Goal: Task Accomplishment & Management: Complete application form

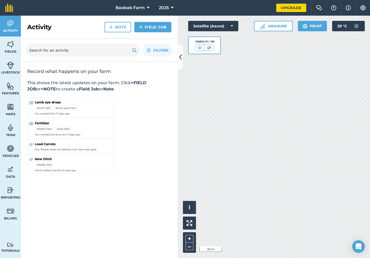
click at [147, 7] on icon at bounding box center [148, 8] width 3 height 6
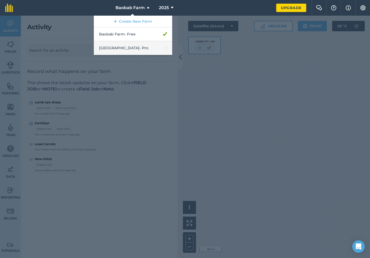
click at [139, 48] on link "[GEOGRAPHIC_DATA] - Pro" at bounding box center [133, 48] width 78 height 14
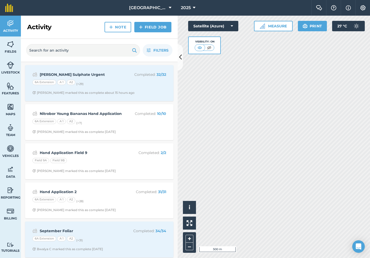
click at [147, 27] on link "Field Job" at bounding box center [152, 27] width 37 height 10
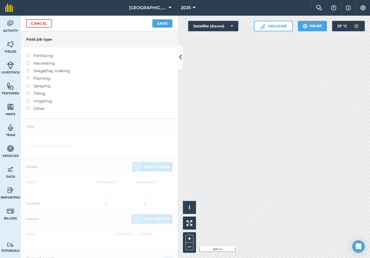
click at [29, 54] on label at bounding box center [29, 54] width 7 height 0
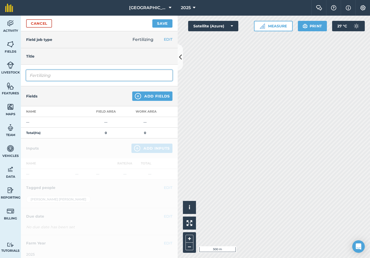
click at [48, 78] on input "Fertilizing" at bounding box center [99, 75] width 146 height 11
type input "Fertigation Bananas"
click at [168, 95] on button "Add Fields" at bounding box center [152, 96] width 40 height 9
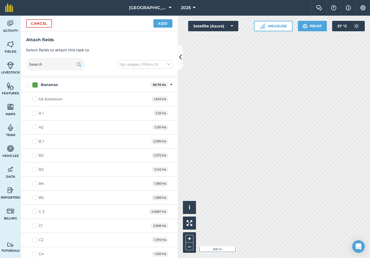
scroll to position [156, 0]
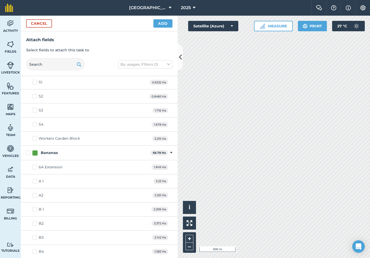
click at [29, 151] on label "Bananas" at bounding box center [87, 152] width 122 height 5
click at [29, 151] on input "Bananas" at bounding box center [27, 151] width 3 height 3
checkbox input "true"
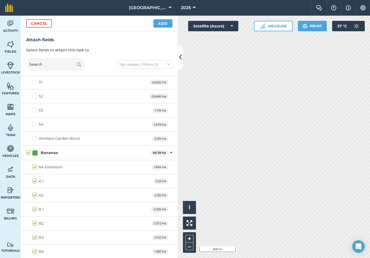
checkbox input "true"
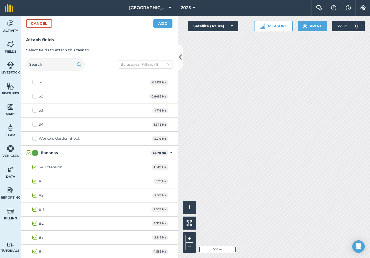
checkbox input "true"
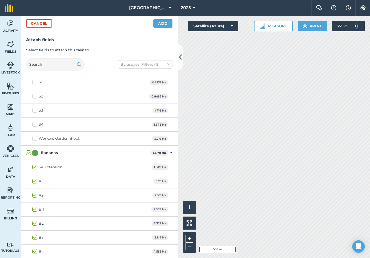
checkbox input "true"
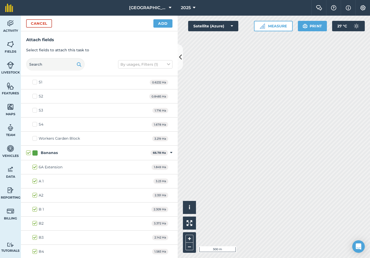
checkbox input "true"
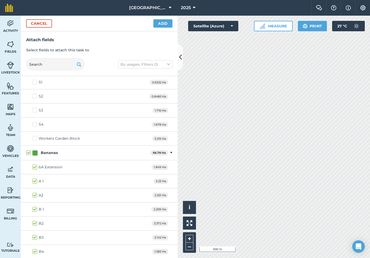
checkbox input "true"
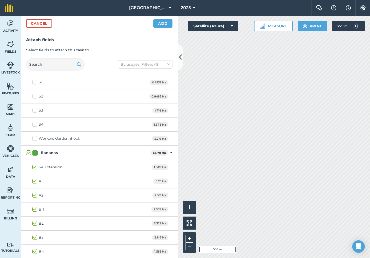
checkbox input "true"
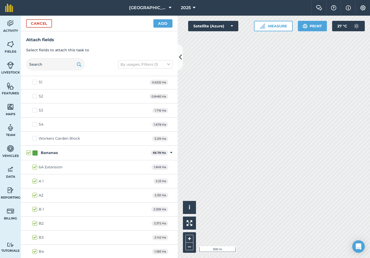
checkbox input "true"
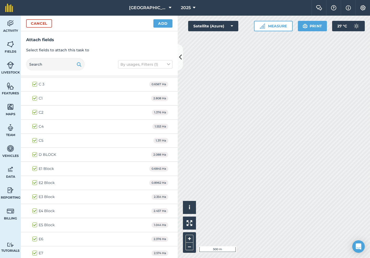
scroll to position [352, 0]
click at [35, 83] on label "C 3" at bounding box center [38, 83] width 12 height 5
click at [35, 83] on input "C 3" at bounding box center [33, 82] width 3 height 3
checkbox input "false"
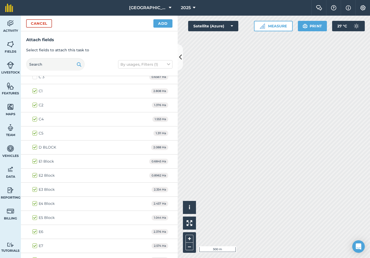
scroll to position [365, 0]
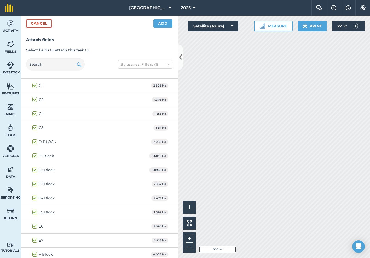
click at [35, 156] on label "E1 Block" at bounding box center [42, 155] width 21 height 5
click at [35, 156] on input "E1 Block" at bounding box center [33, 154] width 3 height 3
checkbox input "false"
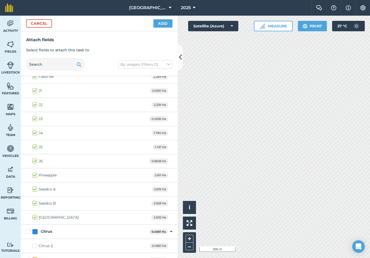
scroll to position [571, 0]
click at [163, 22] on button "Add" at bounding box center [162, 23] width 19 height 8
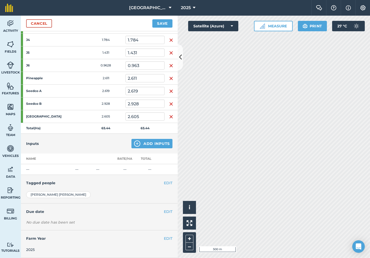
scroll to position [403, 0]
click at [149, 148] on button "Add Inputs" at bounding box center [151, 144] width 41 height 9
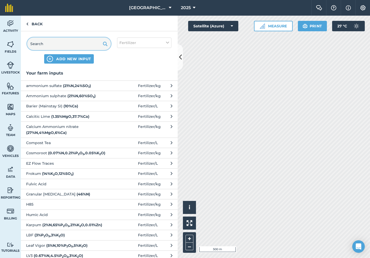
click at [75, 48] on input "text" at bounding box center [69, 44] width 84 height 13
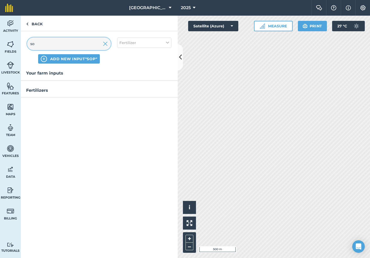
type input "s"
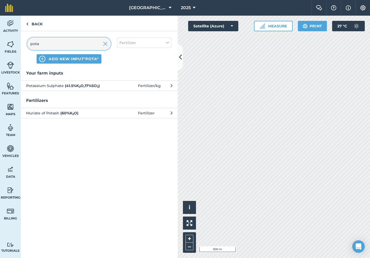
type input "pota"
click at [67, 85] on strong "( 41.5 % K 2 O , 17 % SO 3 )" at bounding box center [82, 86] width 35 height 5
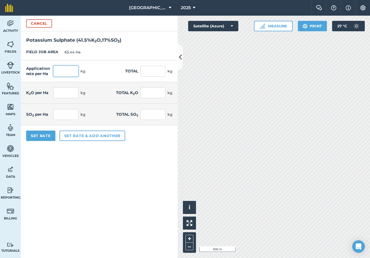
click at [74, 71] on input "text" at bounding box center [65, 71] width 25 height 11
type input "120"
type input "7,852.8"
type input "49.8"
type input "3,258.912"
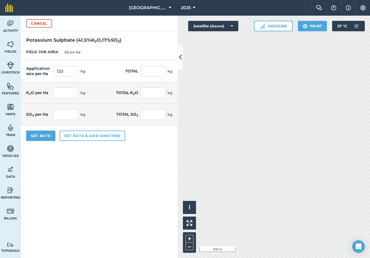
type input "20.4"
type input "1,334.976"
click at [112, 55] on div "FIELD JOB AREA 65.44 Ha" at bounding box center [99, 52] width 157 height 16
click at [74, 72] on input "120" at bounding box center [65, 71] width 25 height 11
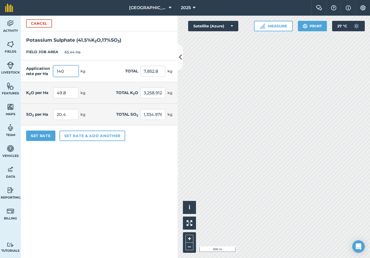
type input "140"
type input "9,161.6"
type input "58.1"
type input "3,802.064"
type input "23.8"
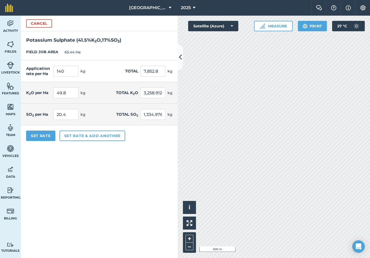
type input "1,557.472"
click at [111, 59] on div "FIELD JOB AREA 65.44 Ha" at bounding box center [99, 52] width 157 height 16
click at [40, 133] on button "Set Rate" at bounding box center [40, 136] width 29 height 10
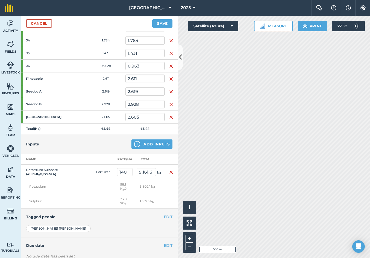
click at [164, 145] on button "Add Inputs" at bounding box center [151, 144] width 41 height 9
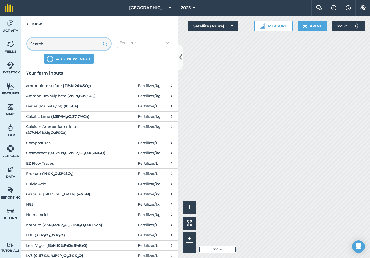
click at [78, 41] on input "text" at bounding box center [69, 44] width 84 height 13
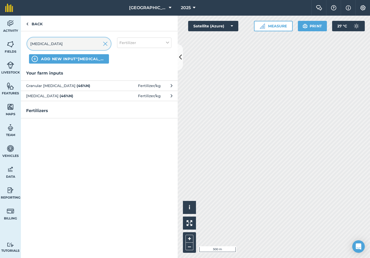
type input "[MEDICAL_DATA]"
click at [67, 97] on span "[MEDICAL_DATA] ( 46 % N )" at bounding box center [68, 96] width 85 height 6
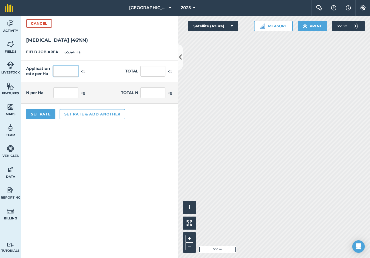
click at [73, 72] on input "text" at bounding box center [65, 71] width 25 height 11
type input "40"
type input "2,617.6"
type input "18.4"
type input "1,204.096"
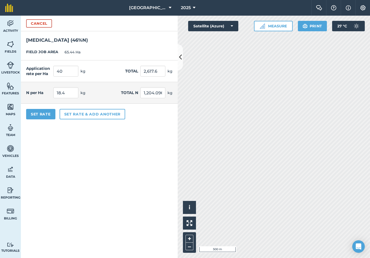
click at [100, 55] on div "FIELD JOB AREA 65.44 Ha" at bounding box center [99, 52] width 157 height 16
click at [48, 117] on button "Set Rate" at bounding box center [40, 114] width 29 height 10
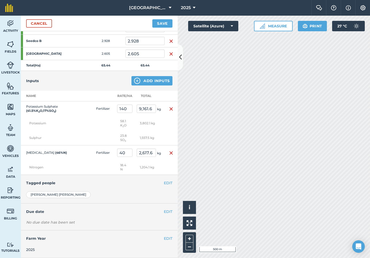
scroll to position [466, 0]
click at [161, 82] on button "Add Inputs" at bounding box center [151, 81] width 41 height 9
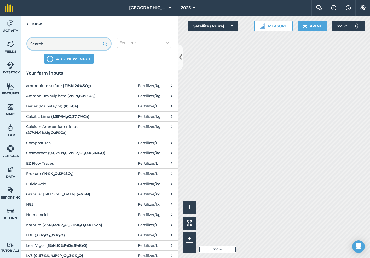
click at [85, 47] on input "text" at bounding box center [69, 44] width 84 height 13
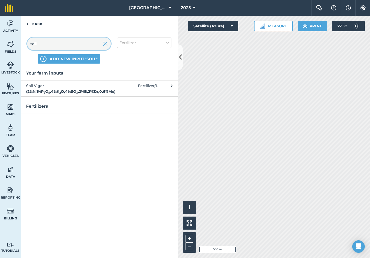
type input "soil"
click at [79, 89] on strong "( 2 % N , 1 % P 2 O 5 , 4 % K 2 O , 4 % SO 3 , 2 % B , 2 % Zn , 0.6 % Mo )" at bounding box center [70, 91] width 89 height 5
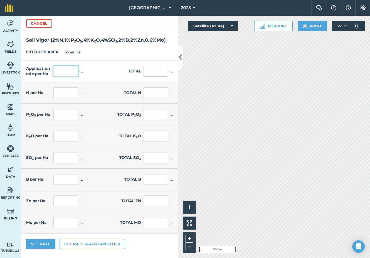
click at [74, 77] on input "text" at bounding box center [65, 71] width 25 height 11
type input "30"
type input "1,963.2"
type input "0.6"
type input "39.264"
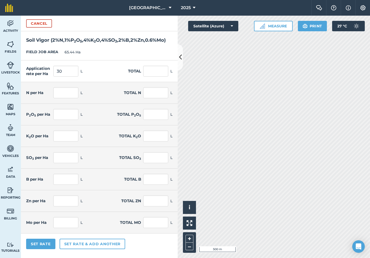
type input "0.3"
type input "19.632"
type input "1.2"
type input "78.528"
type input "1.2"
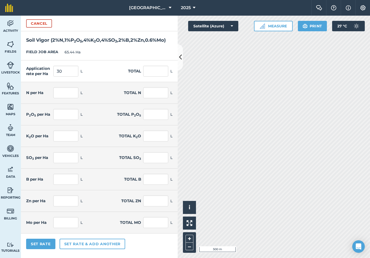
type input "78.528"
type input "0.6"
type input "39.264"
type input "0.6"
type input "39.264"
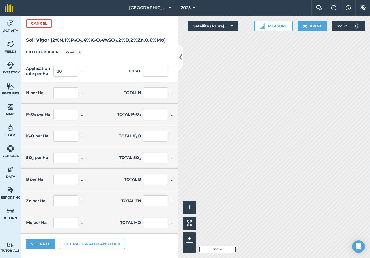
type input "0.18"
type input "11.779"
click at [117, 61] on div "FIELD JOB AREA 65.44 Ha" at bounding box center [99, 52] width 157 height 16
click at [45, 250] on button "Set Rate" at bounding box center [40, 244] width 29 height 10
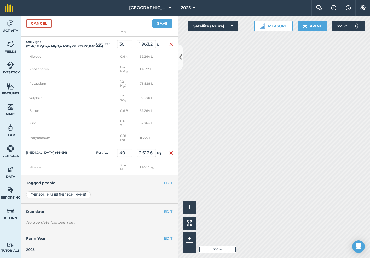
scroll to position [579, 0]
click at [169, 186] on button "EDIT" at bounding box center [168, 183] width 9 height 6
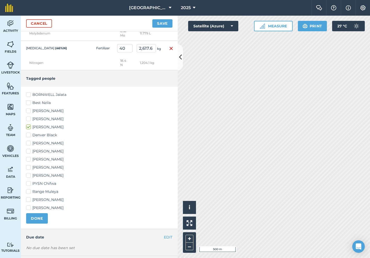
scroll to position [687, 0]
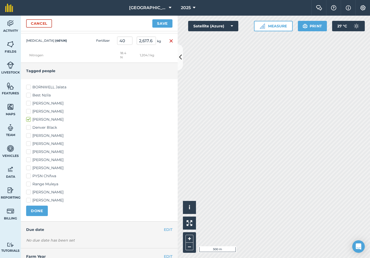
click at [30, 130] on label "Denver Black" at bounding box center [99, 127] width 146 height 5
click at [29, 128] on input "Denver Black" at bounding box center [27, 126] width 3 height 3
checkbox input "true"
click at [27, 163] on label "[PERSON_NAME]" at bounding box center [99, 159] width 146 height 5
click at [27, 161] on input "[PERSON_NAME]" at bounding box center [27, 158] width 3 height 3
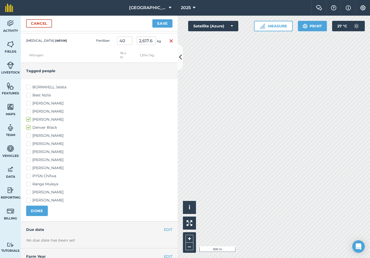
checkbox input "true"
click at [27, 171] on label "[PERSON_NAME]" at bounding box center [99, 167] width 146 height 5
click at [27, 169] on input "[PERSON_NAME]" at bounding box center [27, 166] width 3 height 3
checkbox input "true"
click at [34, 214] on button "DONE" at bounding box center [37, 211] width 22 height 10
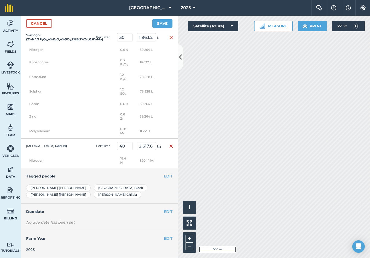
scroll to position [579, 0]
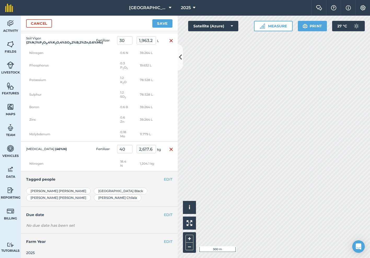
click at [168, 212] on button "EDIT" at bounding box center [168, 215] width 9 height 6
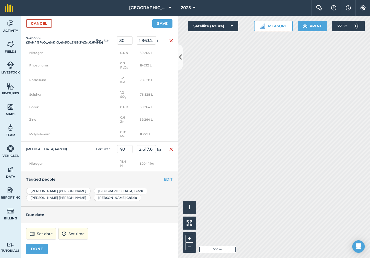
click at [47, 232] on button "Set date" at bounding box center [41, 233] width 30 height 11
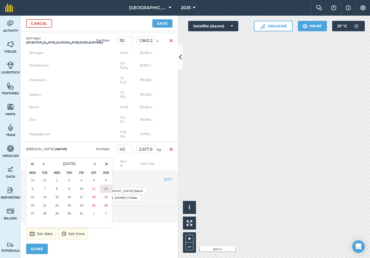
click at [102, 186] on button "12" at bounding box center [106, 189] width 12 height 8
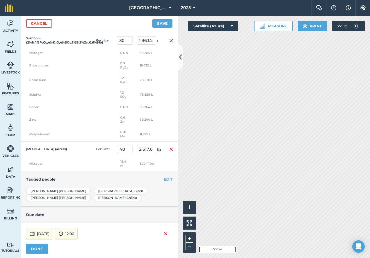
click at [42, 248] on button "DONE" at bounding box center [37, 249] width 22 height 10
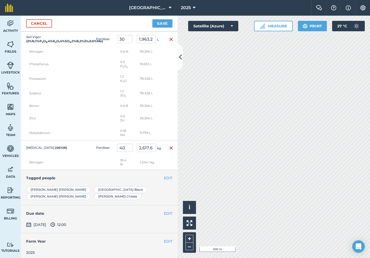
scroll to position [580, 0]
click at [166, 24] on button "Save" at bounding box center [162, 23] width 20 height 8
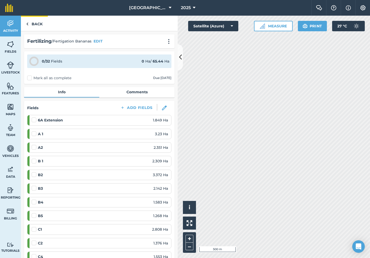
click at [37, 24] on link "Back" at bounding box center [34, 23] width 27 height 15
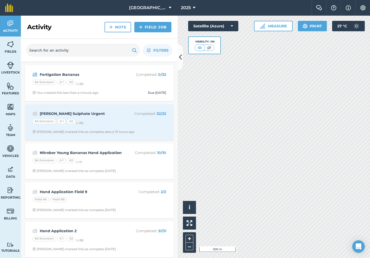
click at [155, 28] on link "Field Job" at bounding box center [152, 27] width 37 height 10
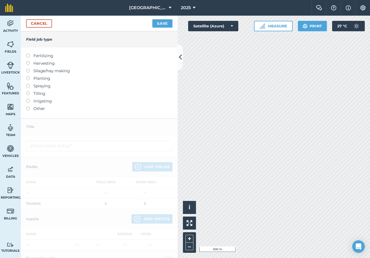
click at [31, 57] on label "Fertilizing" at bounding box center [99, 56] width 146 height 6
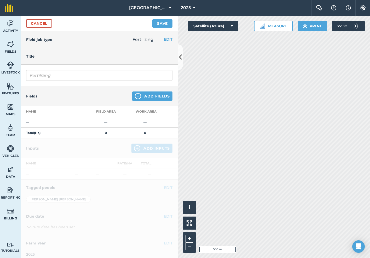
click at [60, 81] on div "Fertilizing" at bounding box center [99, 76] width 157 height 22
click at [59, 79] on input "Fertilizing" at bounding box center [99, 75] width 146 height 11
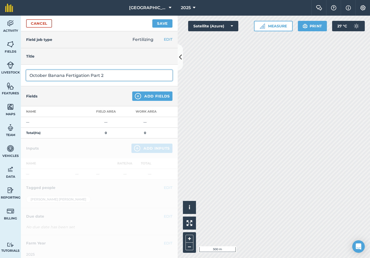
type input "October Banana Fertigation Part 2"
click at [156, 94] on button "Add Fields" at bounding box center [152, 96] width 40 height 9
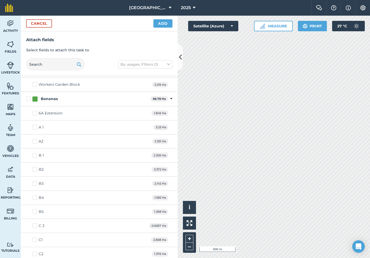
scroll to position [184, 0]
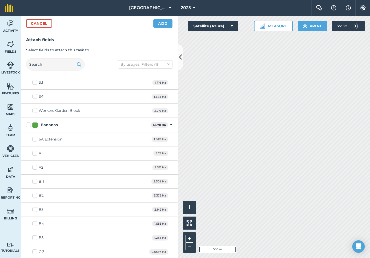
click at [28, 125] on label "Bananas" at bounding box center [87, 124] width 122 height 5
click at [28, 125] on input "Bananas" at bounding box center [27, 123] width 3 height 3
checkbox input "true"
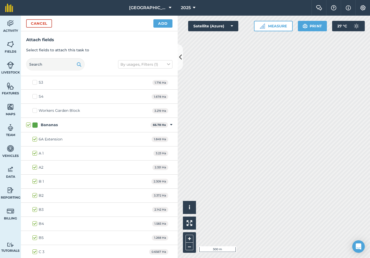
checkbox input "true"
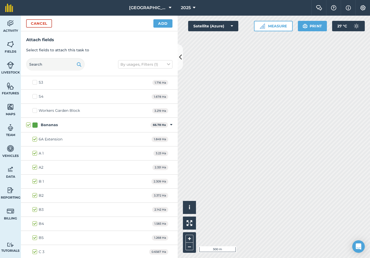
checkbox input "true"
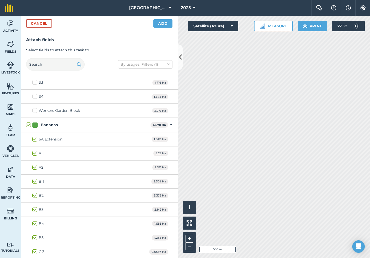
checkbox input "true"
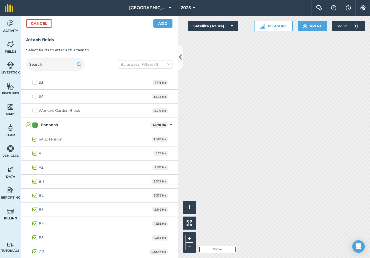
checkbox input "true"
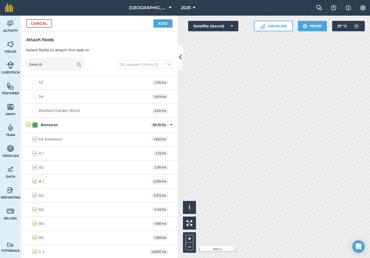
checkbox input "true"
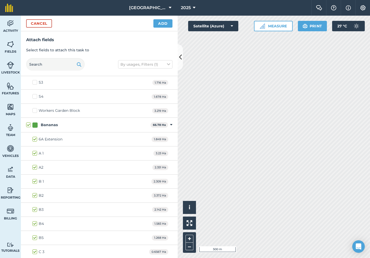
checkbox input "true"
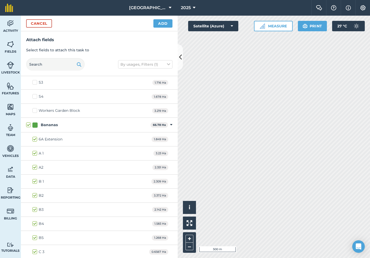
checkbox input "true"
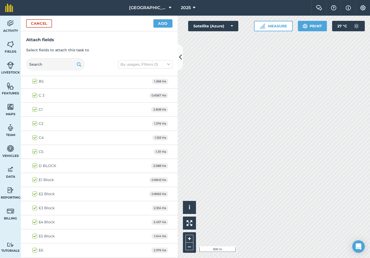
click at [35, 95] on label "C 3" at bounding box center [38, 95] width 12 height 5
click at [35, 95] on input "C 3" at bounding box center [33, 94] width 3 height 3
checkbox input "false"
click at [33, 179] on label "E1 Block" at bounding box center [42, 179] width 21 height 5
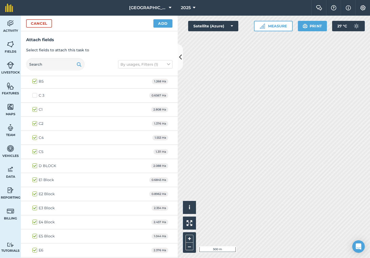
click at [33, 179] on input "E1 Block" at bounding box center [33, 178] width 3 height 3
checkbox input "false"
click at [169, 25] on button "Add" at bounding box center [162, 23] width 19 height 8
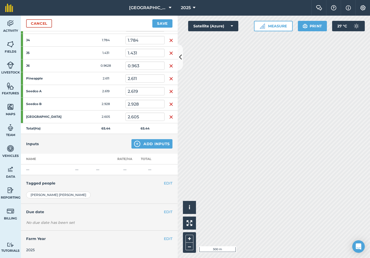
scroll to position [403, 0]
click at [146, 146] on button "Add Inputs" at bounding box center [151, 144] width 41 height 9
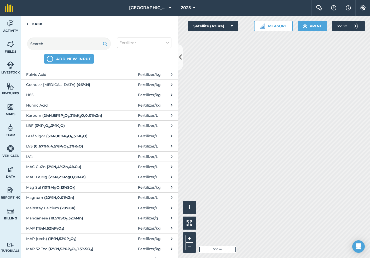
scroll to position [241, 0]
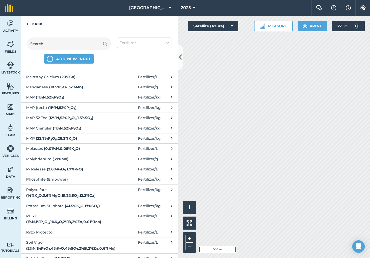
click at [72, 204] on strong "( 41.5 % K 2 O , 17 % SO 3 )" at bounding box center [82, 206] width 35 height 5
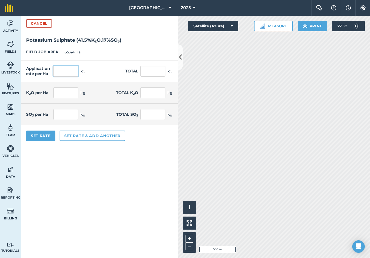
click at [71, 72] on input "text" at bounding box center [65, 71] width 25 height 11
type input "120"
type input "7,852.8"
type input "49.8"
type input "3,258.912"
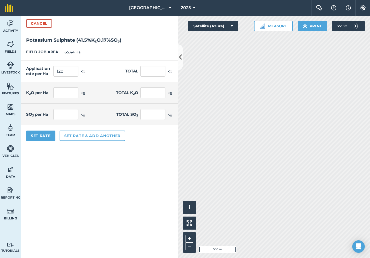
type input "20.4"
type input "1,334.976"
click at [111, 66] on div "Application rate per Ha 120 kg Total 7,852.8 kg" at bounding box center [99, 72] width 157 height 22
click at [42, 137] on button "Set Rate" at bounding box center [40, 136] width 29 height 10
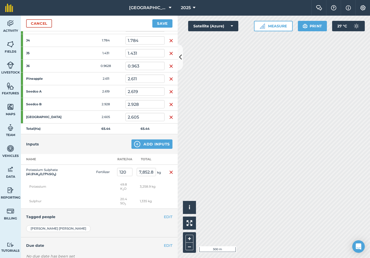
click at [148, 144] on button "Add Inputs" at bounding box center [151, 144] width 41 height 9
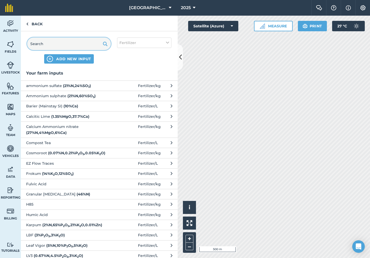
click at [64, 42] on input "text" at bounding box center [69, 44] width 84 height 13
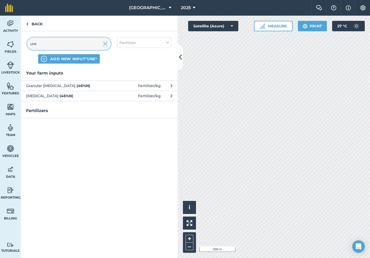
type input "ure"
click at [66, 94] on span "[MEDICAL_DATA] ( 46 % N )" at bounding box center [68, 96] width 85 height 6
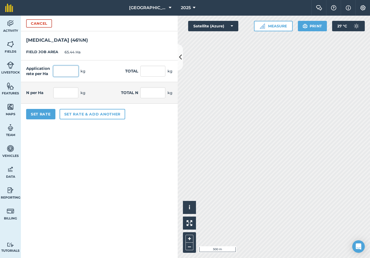
click at [75, 69] on input "text" at bounding box center [65, 71] width 25 height 11
type input "40"
type input "2,617.6"
type input "18.4"
type input "1,204.096"
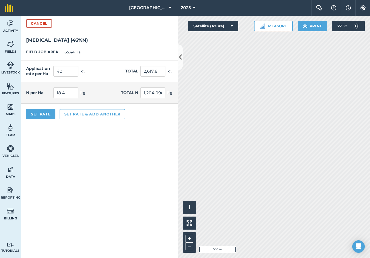
click at [114, 59] on div "FIELD JOB AREA 65.44 Ha" at bounding box center [99, 52] width 157 height 16
click at [44, 117] on button "Set Rate" at bounding box center [40, 114] width 29 height 10
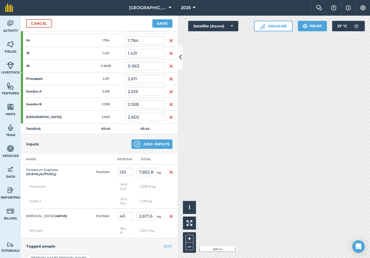
click at [153, 144] on button "Add Inputs" at bounding box center [151, 144] width 41 height 9
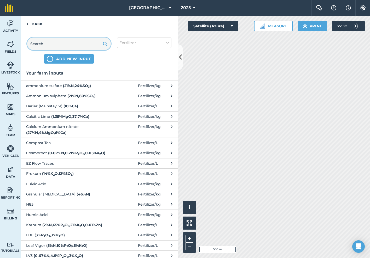
click at [87, 45] on input "text" at bounding box center [69, 44] width 84 height 13
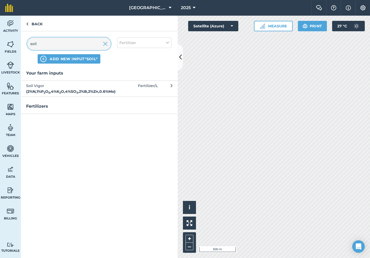
type input "soil"
click at [87, 89] on strong "( 2 % N , 1 % P 2 O 5 , 4 % K 2 O , 4 % SO 3 , 2 % B , 2 % Zn , 0.6 % Mo )" at bounding box center [70, 91] width 89 height 5
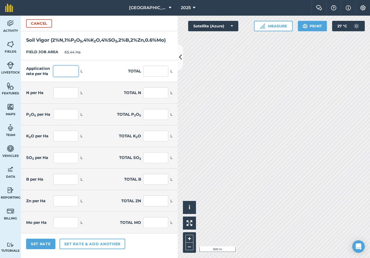
click at [68, 77] on input "text" at bounding box center [65, 71] width 25 height 11
type input "30"
type input "1,963.2"
type input "0.6"
type input "39.264"
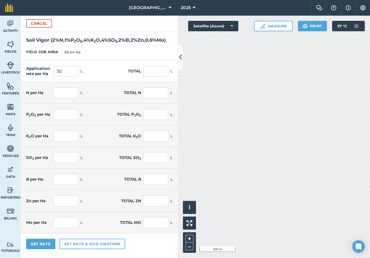
type input "0.3"
type input "19.632"
type input "1.2"
type input "78.528"
type input "1.2"
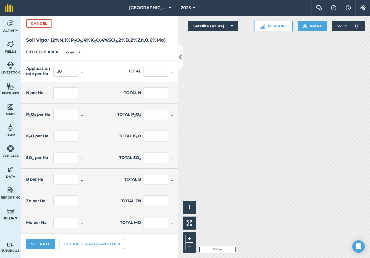
type input "78.528"
type input "0.6"
type input "39.264"
type input "0.6"
type input "39.264"
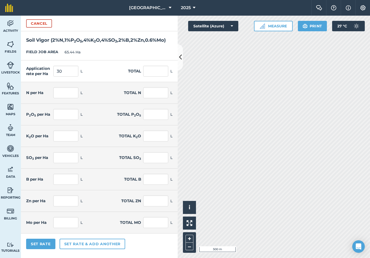
type input "0.18"
type input "11.779"
click at [101, 60] on div "FIELD JOB AREA 65.44 Ha" at bounding box center [99, 52] width 157 height 16
click at [47, 250] on button "Set Rate" at bounding box center [40, 244] width 29 height 10
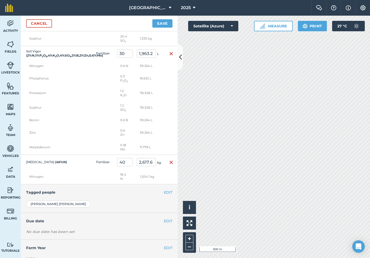
scroll to position [567, 0]
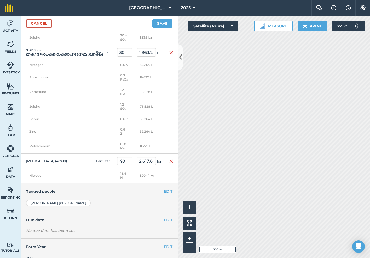
click at [165, 22] on button "Save" at bounding box center [162, 23] width 20 height 8
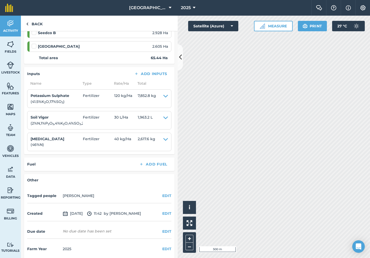
scroll to position [497, 0]
click at [164, 194] on button "EDIT" at bounding box center [166, 197] width 9 height 6
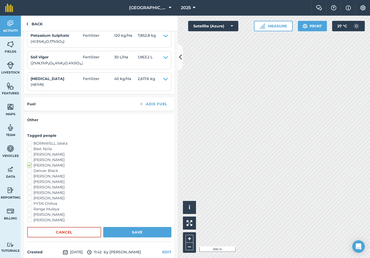
scroll to position [560, 0]
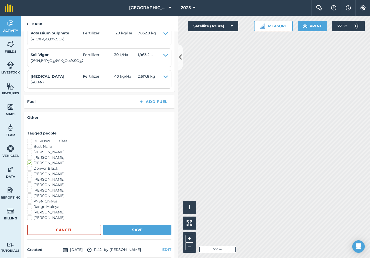
click at [30, 166] on label "Denver Black" at bounding box center [99, 168] width 144 height 5
click at [30, 166] on input "Denver Black" at bounding box center [28, 167] width 3 height 3
checkbox input "true"
click at [29, 193] on label "[PERSON_NAME]" at bounding box center [99, 195] width 144 height 5
click at [29, 193] on input "[PERSON_NAME]" at bounding box center [28, 194] width 3 height 3
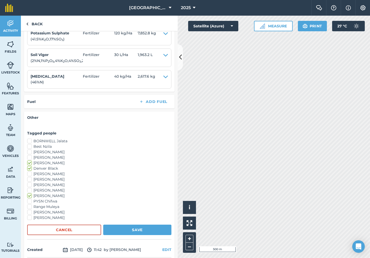
checkbox input "true"
click at [30, 188] on label "[PERSON_NAME]" at bounding box center [99, 190] width 144 height 5
click at [30, 188] on input "[PERSON_NAME]" at bounding box center [28, 189] width 3 height 3
checkbox input "true"
click at [138, 226] on button "Save" at bounding box center [137, 230] width 68 height 10
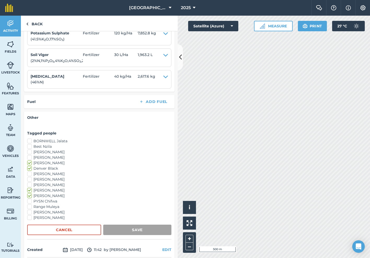
scroll to position [514, 0]
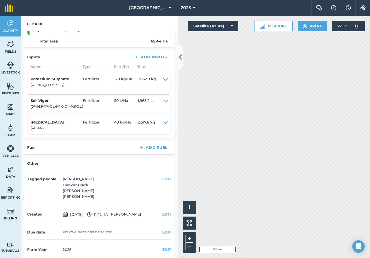
click at [167, 230] on button "EDIT" at bounding box center [166, 233] width 9 height 6
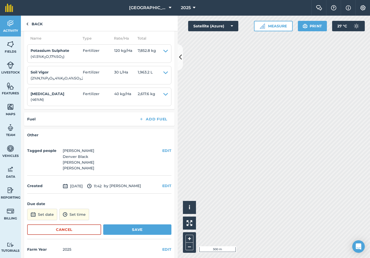
scroll to position [543, 0]
click at [37, 209] on button "Set date" at bounding box center [42, 214] width 30 height 11
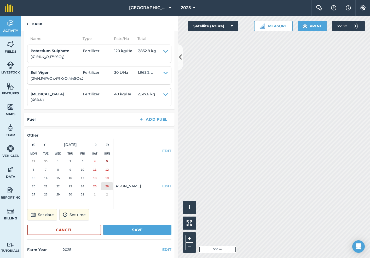
click at [107, 185] on abbr "26" at bounding box center [106, 186] width 3 height 3
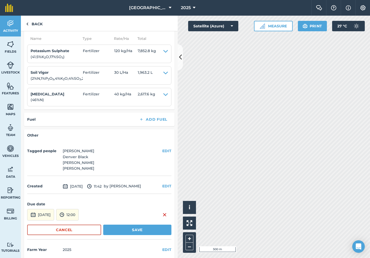
click at [149, 225] on button "Save" at bounding box center [137, 230] width 68 height 10
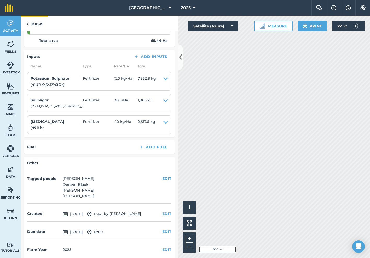
click at [39, 25] on link "Back" at bounding box center [34, 23] width 27 height 15
